Goal: Information Seeking & Learning: Learn about a topic

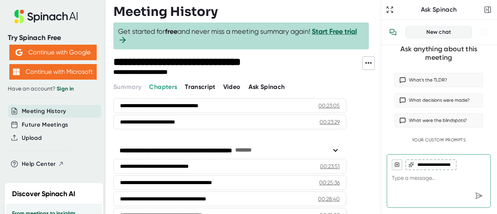
scroll to position [347, 0]
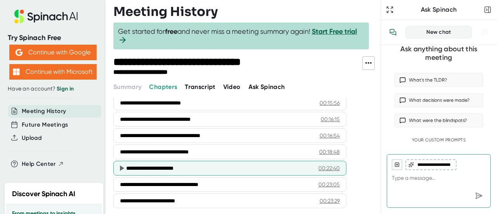
click at [164, 164] on div "**********" at bounding box center [219, 168] width 186 height 8
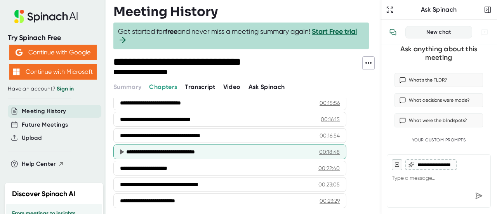
click at [140, 148] on div "**********" at bounding box center [219, 152] width 187 height 8
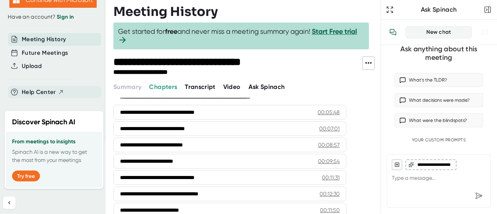
scroll to position [130, 0]
